Goal: Transaction & Acquisition: Book appointment/travel/reservation

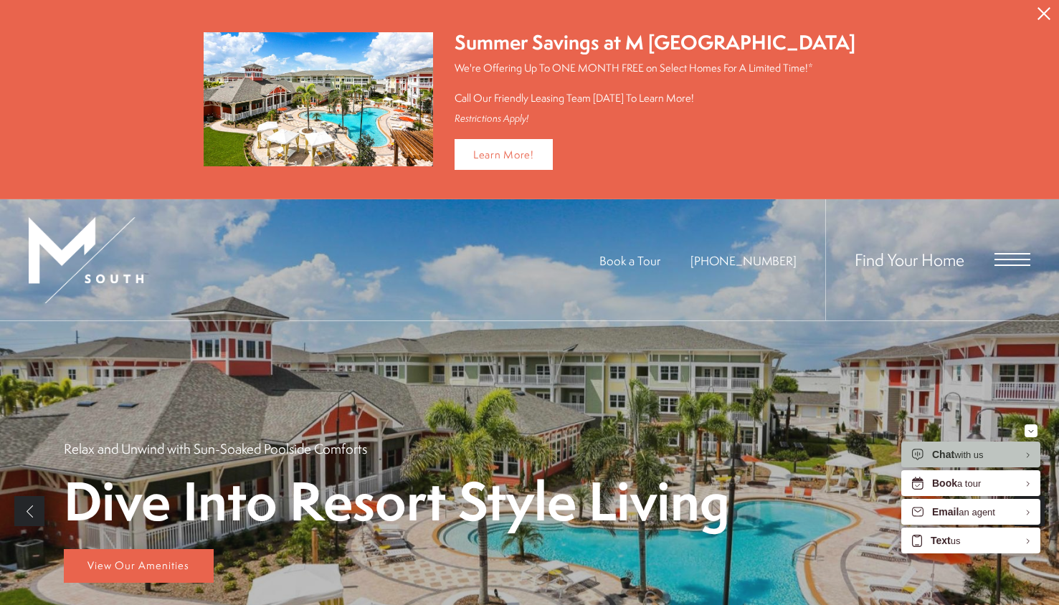
click at [1019, 259] on span "Open Menu" at bounding box center [1013, 259] width 36 height 1
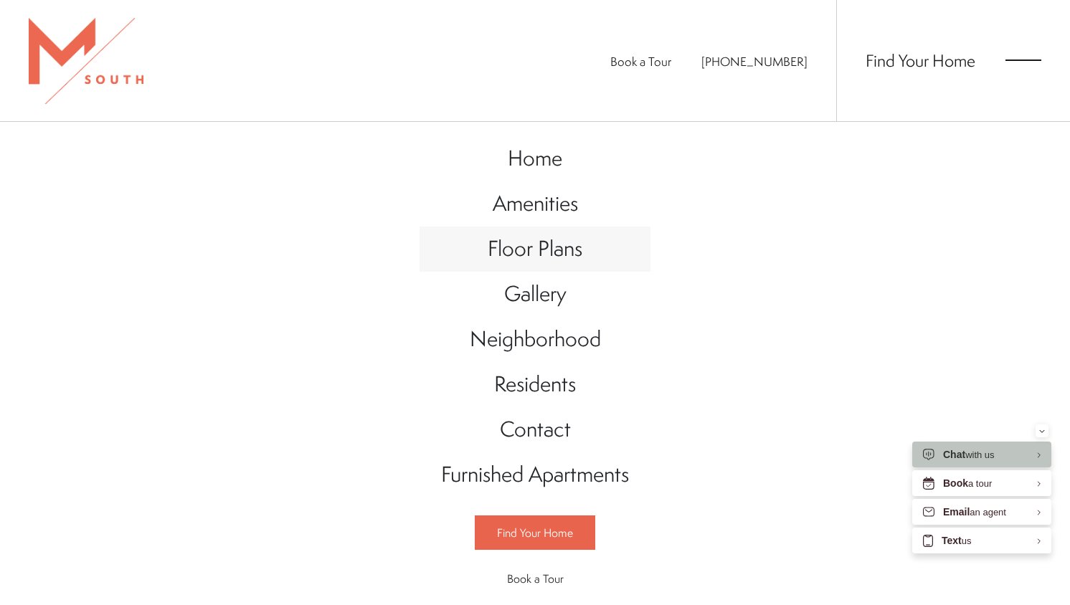
click at [511, 253] on span "Floor Plans" at bounding box center [535, 248] width 95 height 29
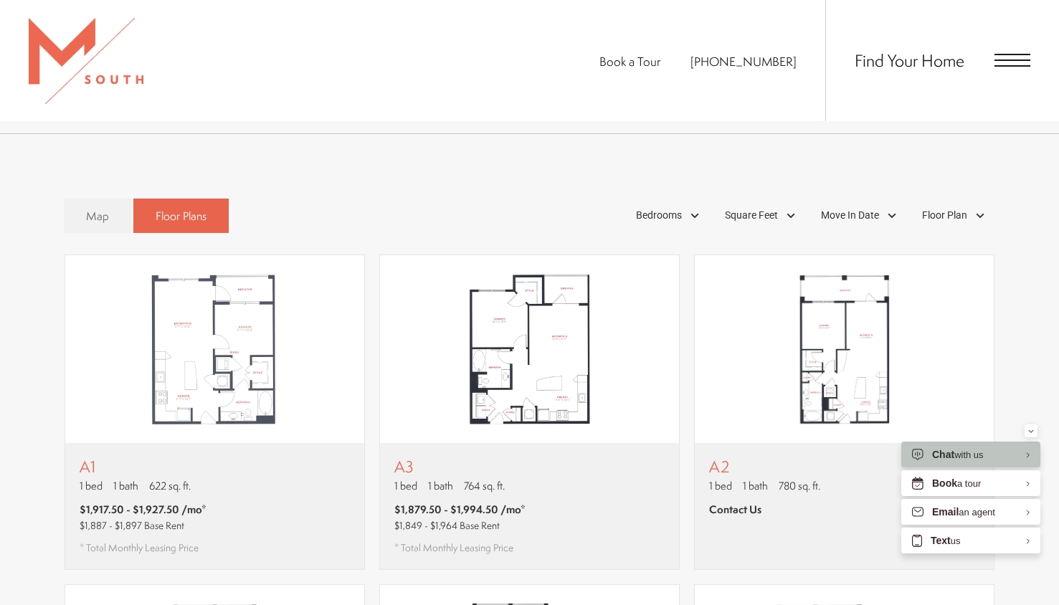
scroll to position [763, 0]
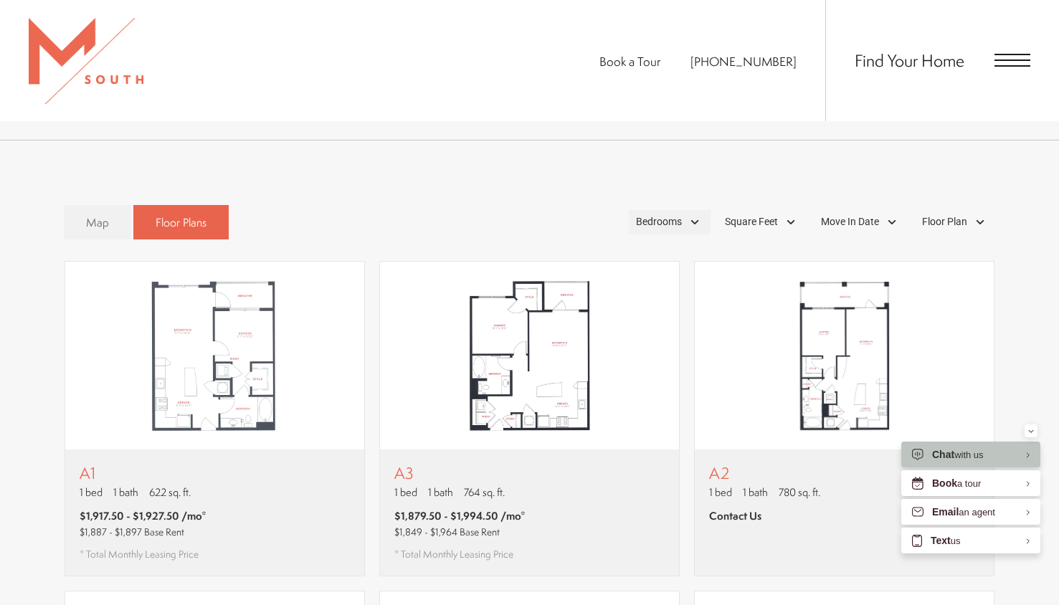
click at [661, 210] on div "Bedrooms" at bounding box center [670, 222] width 82 height 24
click at [615, 280] on span "2 Bedroom" at bounding box center [643, 288] width 72 height 16
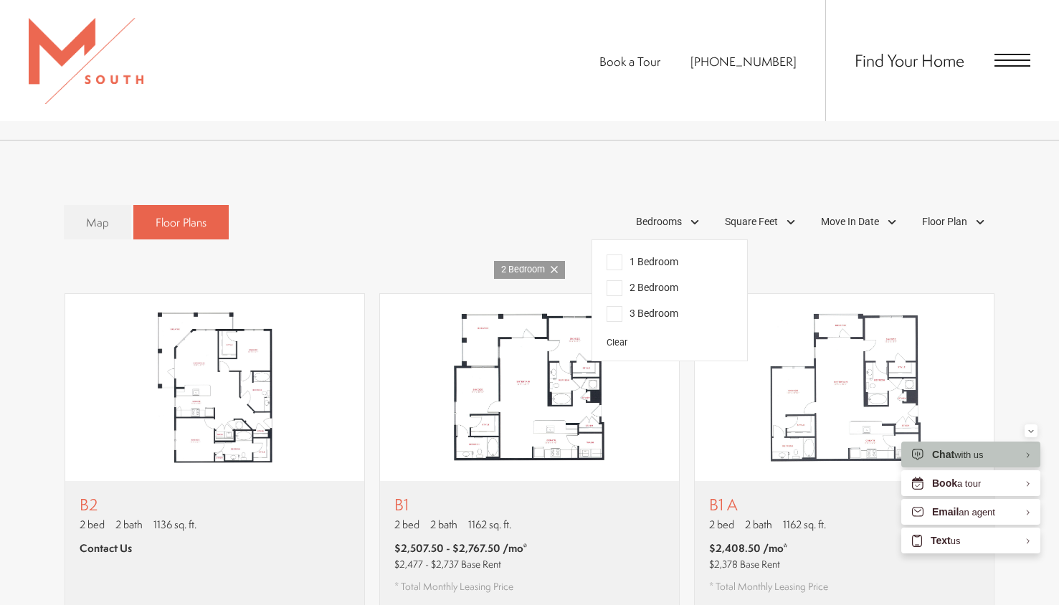
scroll to position [770, 0]
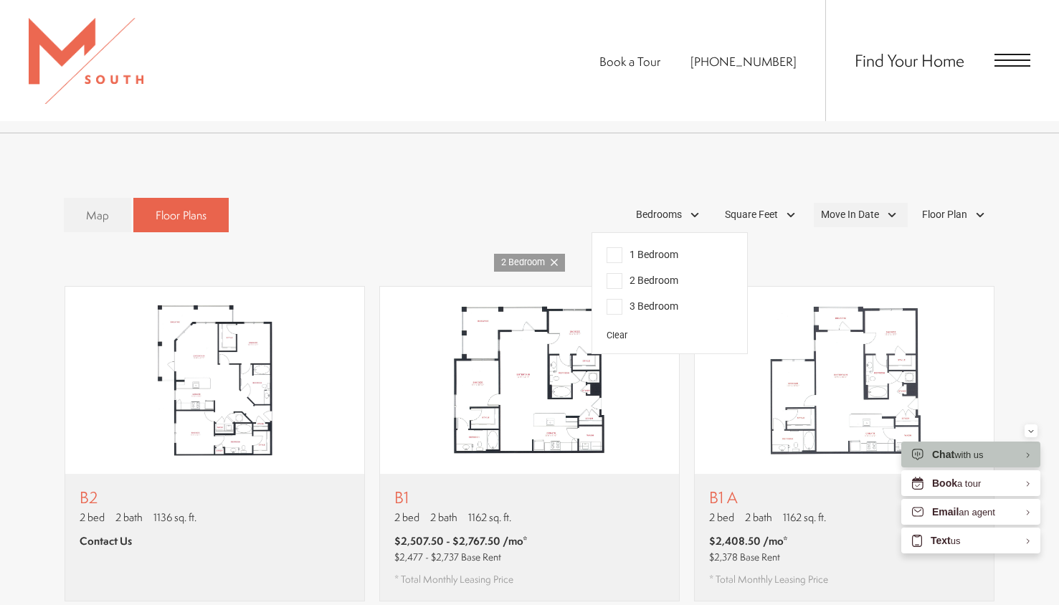
click at [846, 207] on span "Move In Date" at bounding box center [850, 214] width 58 height 15
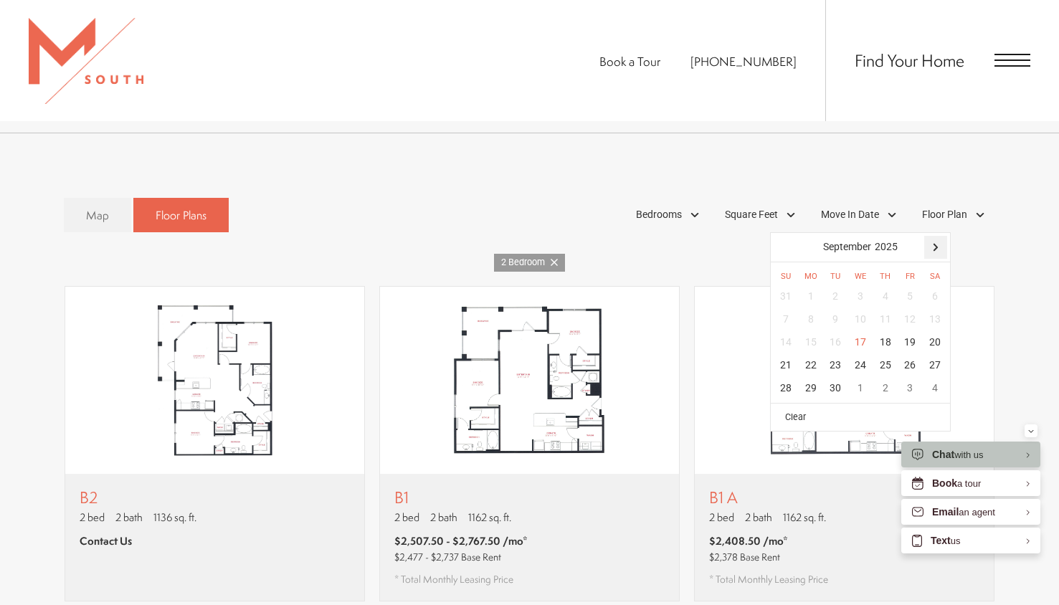
click at [942, 236] on div at bounding box center [936, 247] width 23 height 23
click at [930, 331] on div "18" at bounding box center [934, 342] width 25 height 23
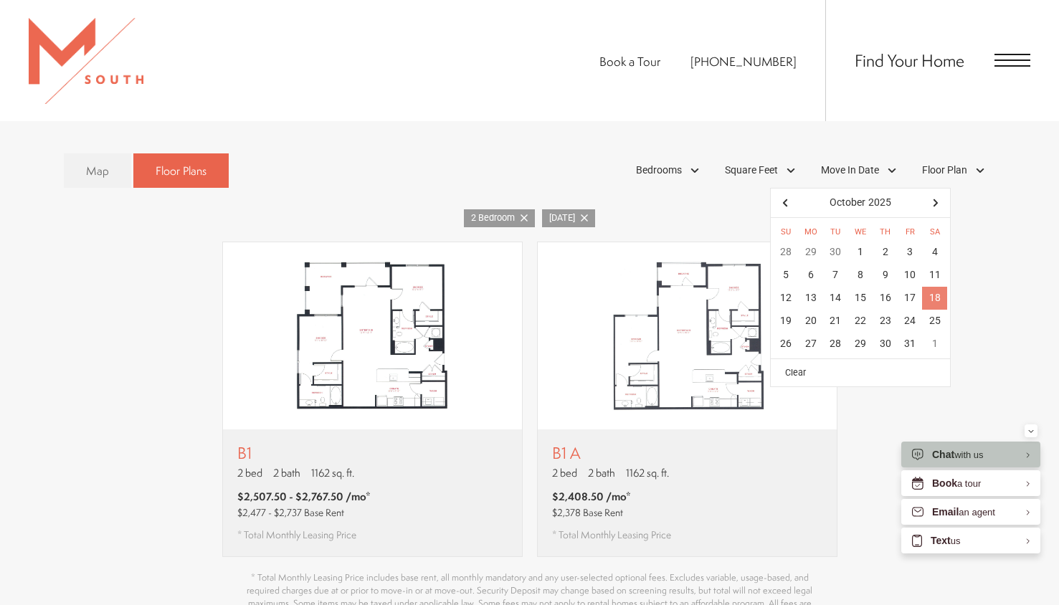
scroll to position [815, 0]
click at [596, 461] on div "B1 A 2 bed 2 bath 1162 sq. ft. $2,408.50 /mo* $2,378 Base Rent * Total Monthly …" at bounding box center [611, 493] width 119 height 98
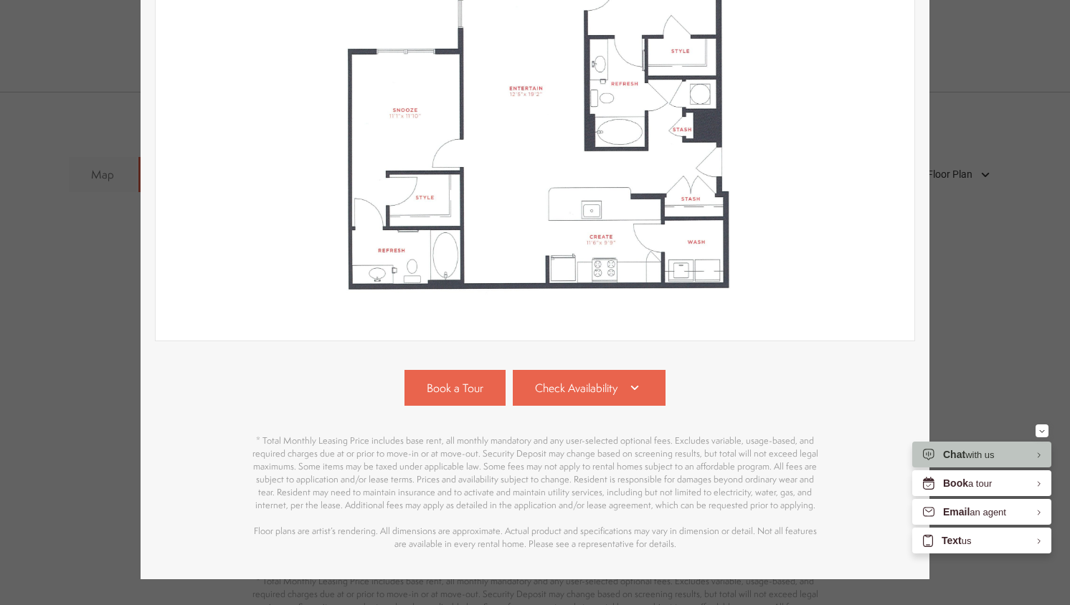
scroll to position [339, 0]
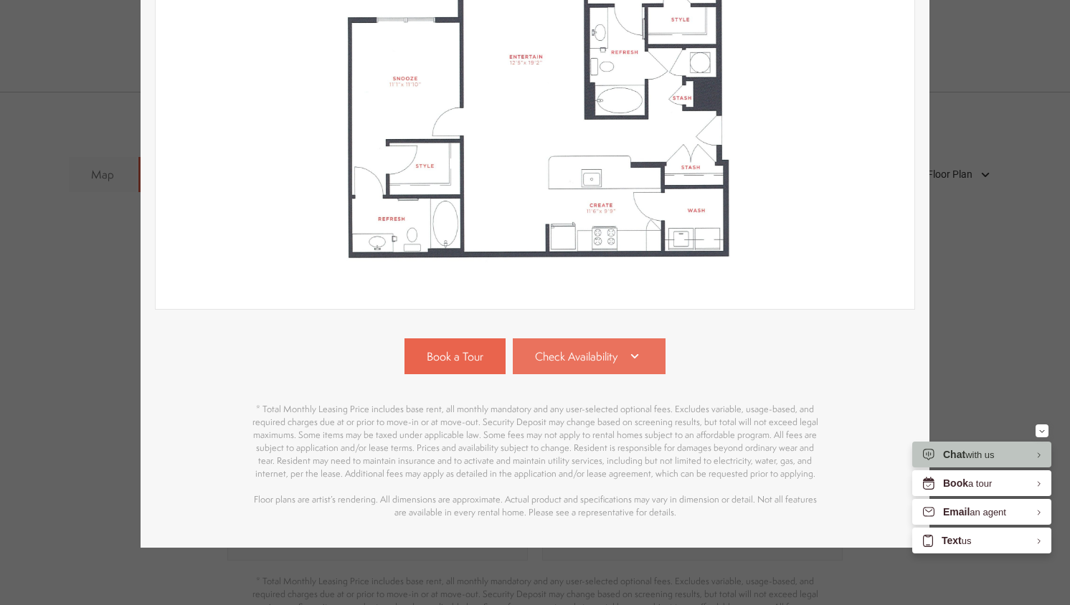
click at [612, 343] on link "Check Availability" at bounding box center [590, 357] width 154 height 36
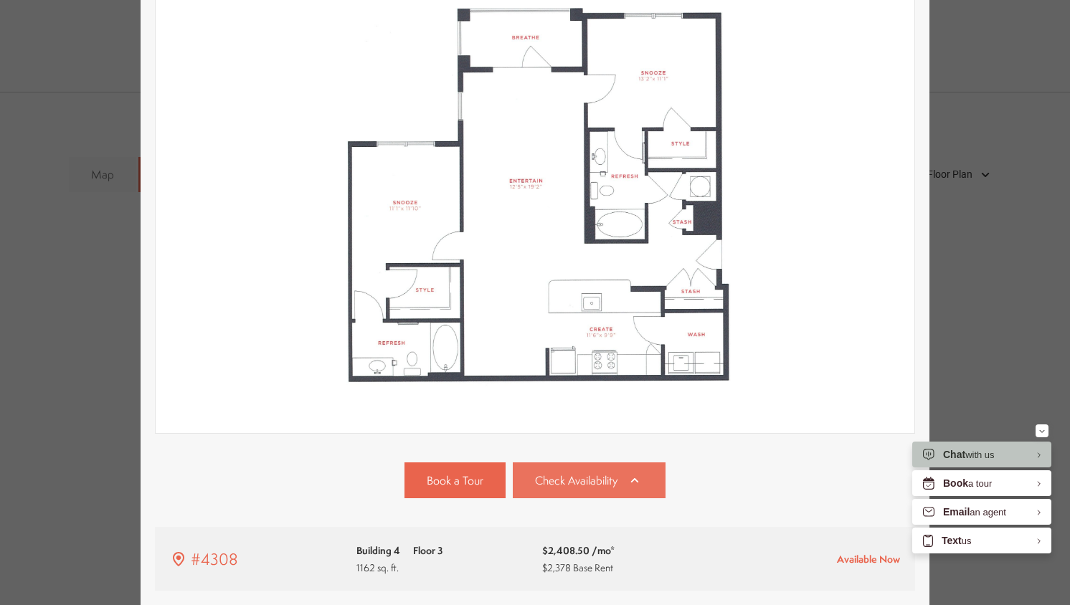
scroll to position [0, 0]
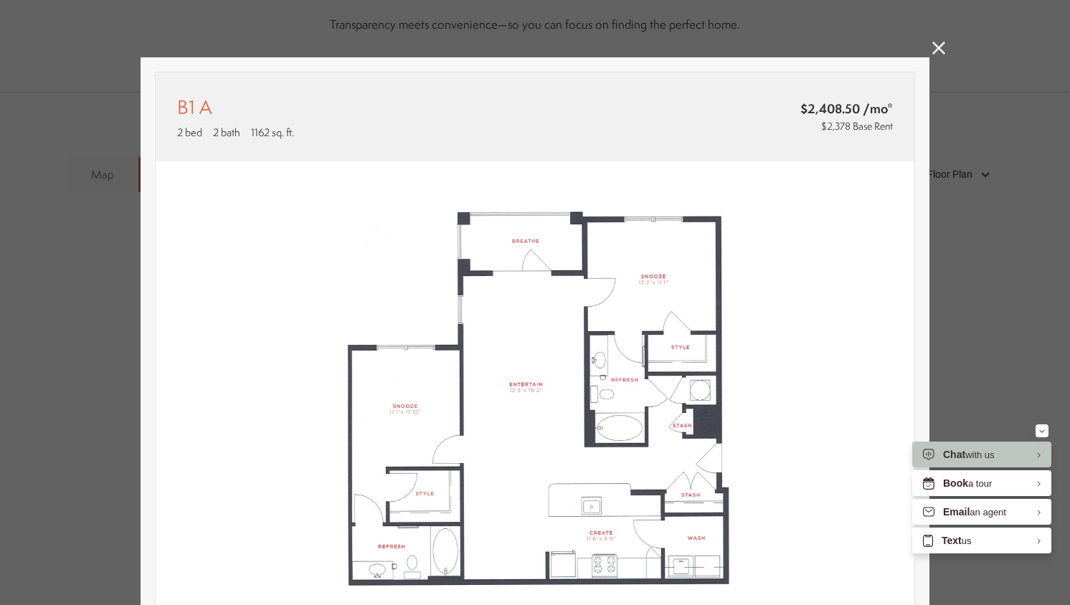
click at [933, 50] on icon at bounding box center [939, 48] width 13 height 13
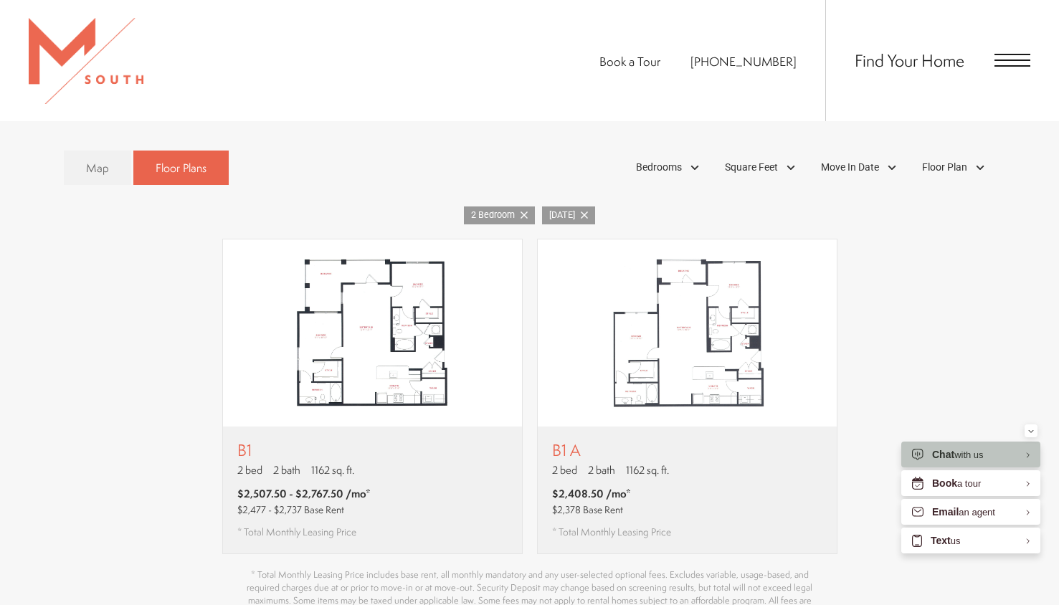
scroll to position [818, 0]
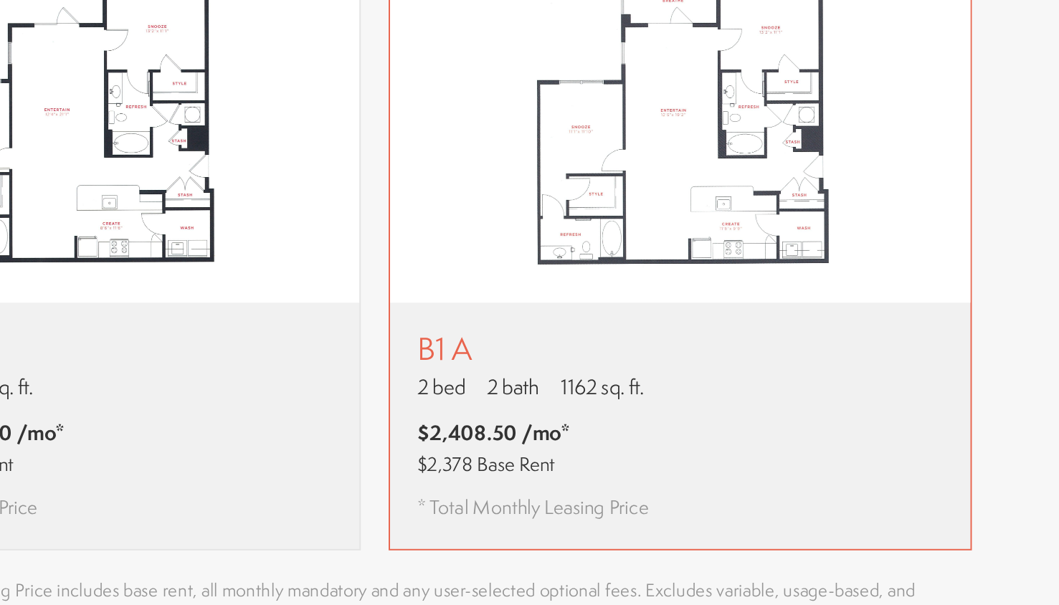
click at [671, 473] on div "B1 A 2 bed 2 bath 1162 sq. ft. $2,408.50 /mo* $2,378 Base Rent * Total Monthly …" at bounding box center [687, 489] width 299 height 126
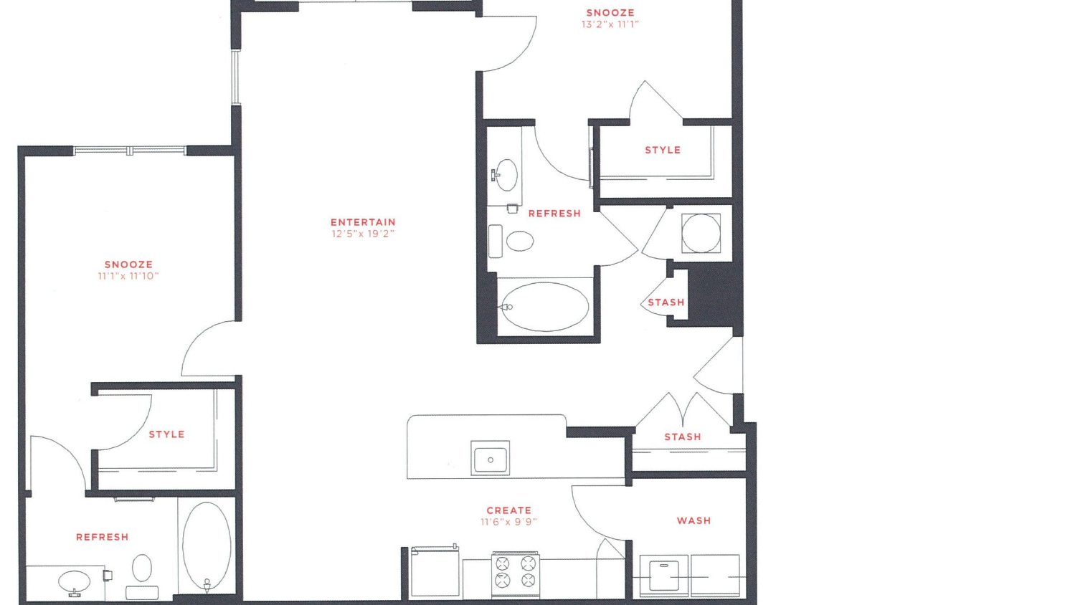
scroll to position [0, 0]
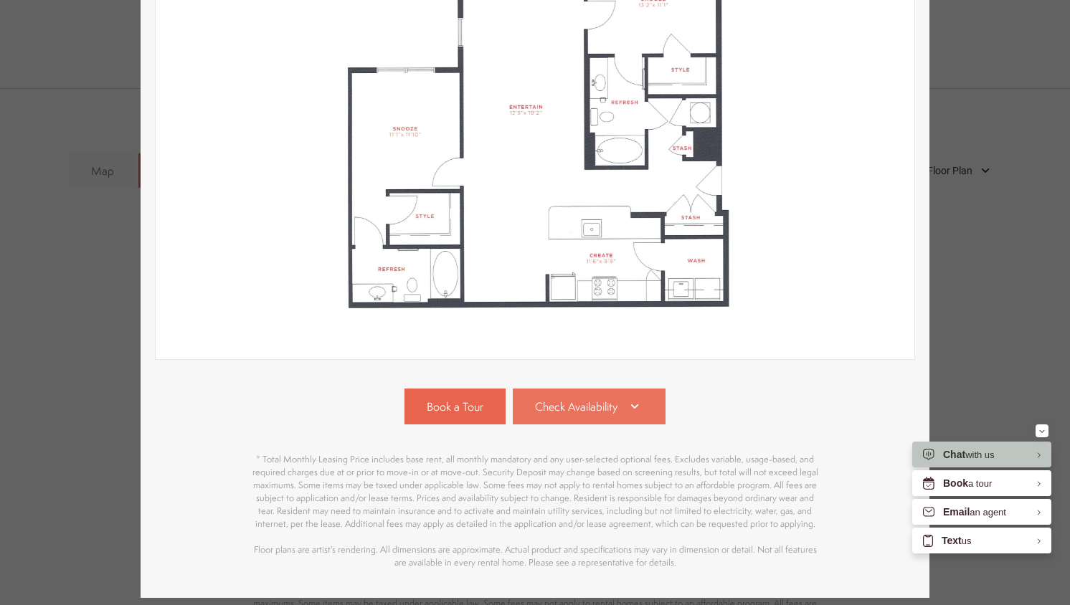
click at [624, 396] on link "Check Availability" at bounding box center [590, 407] width 154 height 36
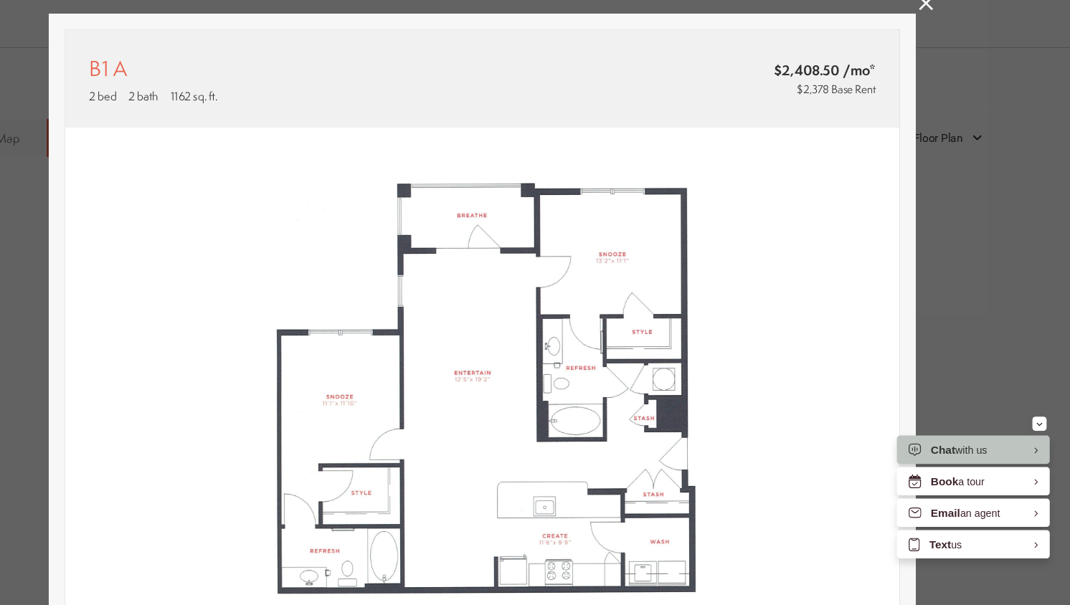
click at [939, 54] on icon at bounding box center [939, 48] width 13 height 13
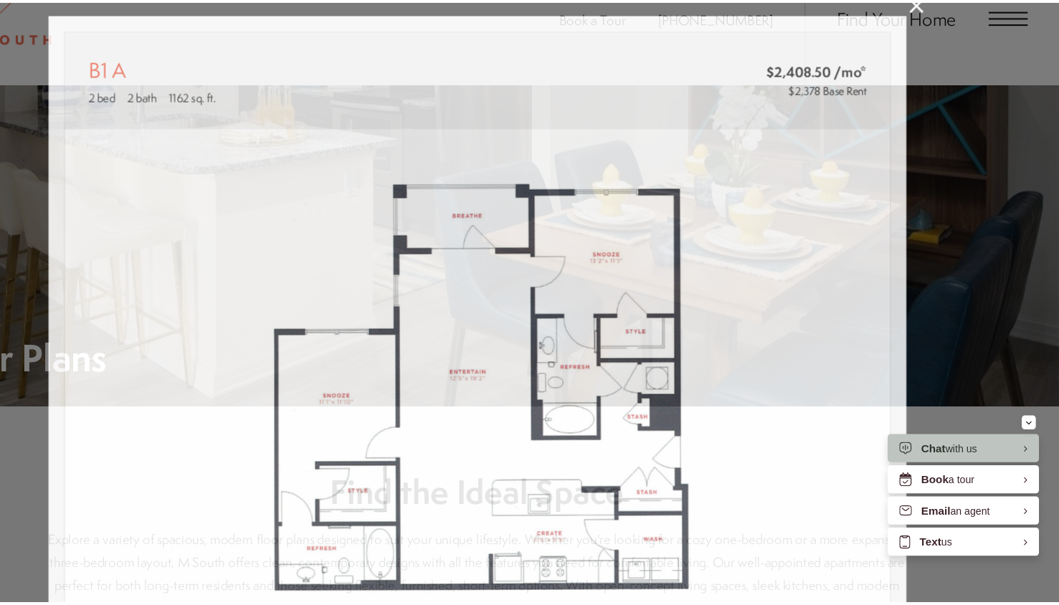
scroll to position [818, 0]
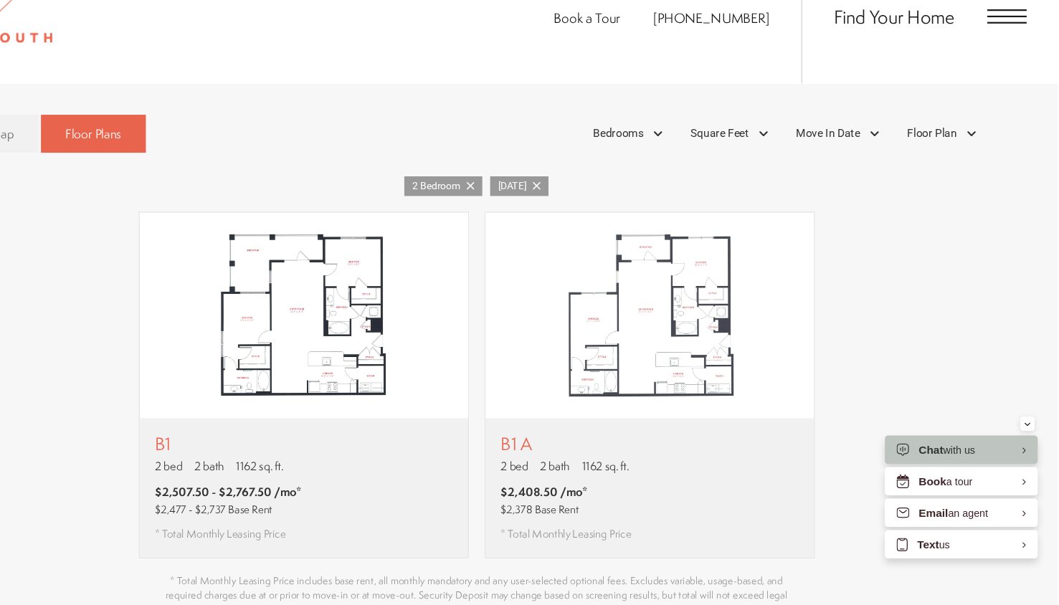
click at [584, 211] on icon at bounding box center [584, 214] width 7 height 7
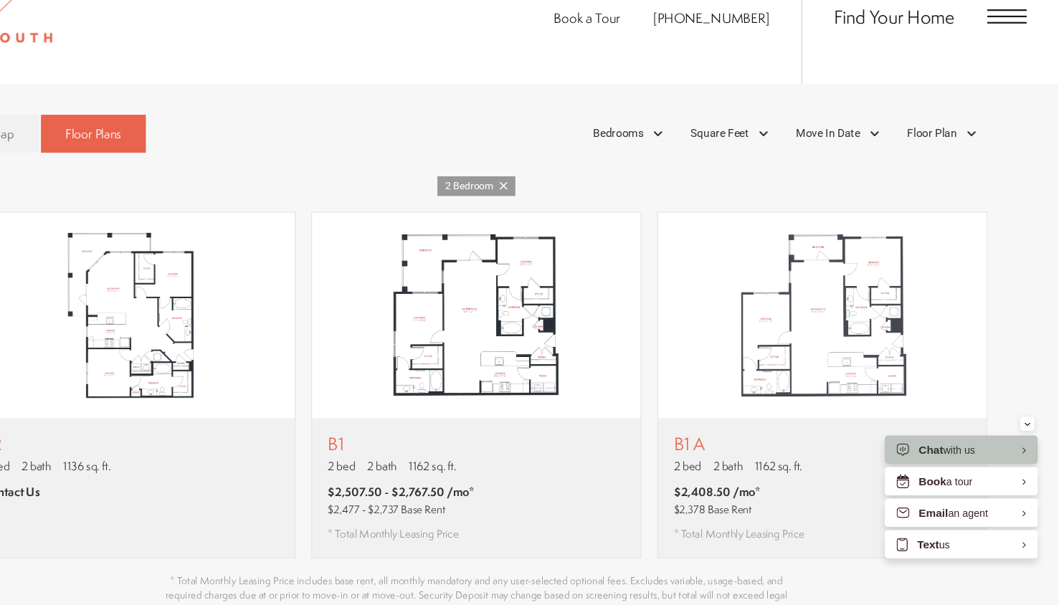
click at [554, 211] on icon at bounding box center [554, 214] width 7 height 7
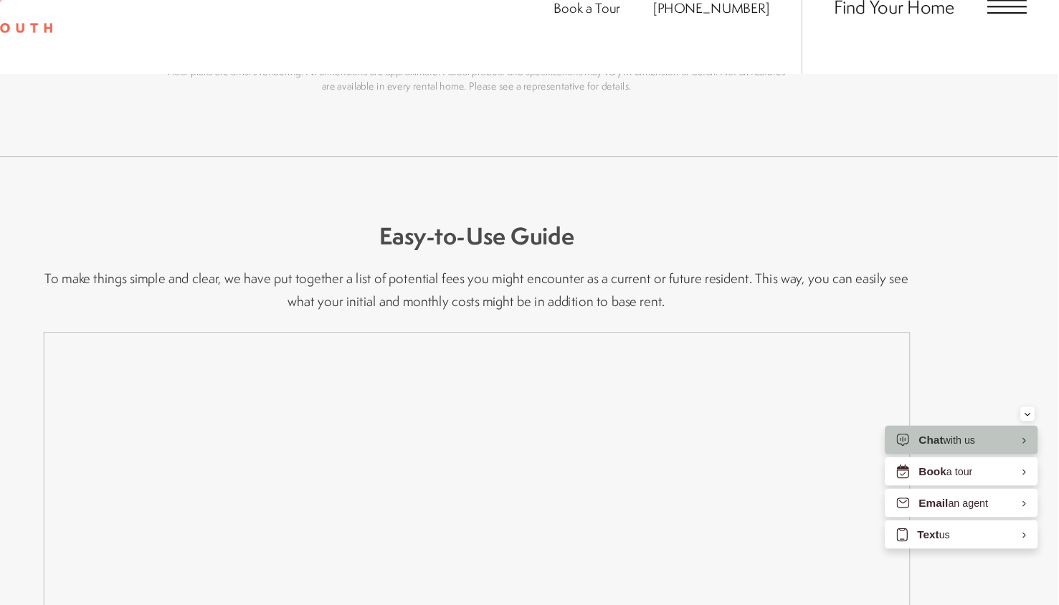
scroll to position [2034, 0]
